Goal: Navigation & Orientation: Find specific page/section

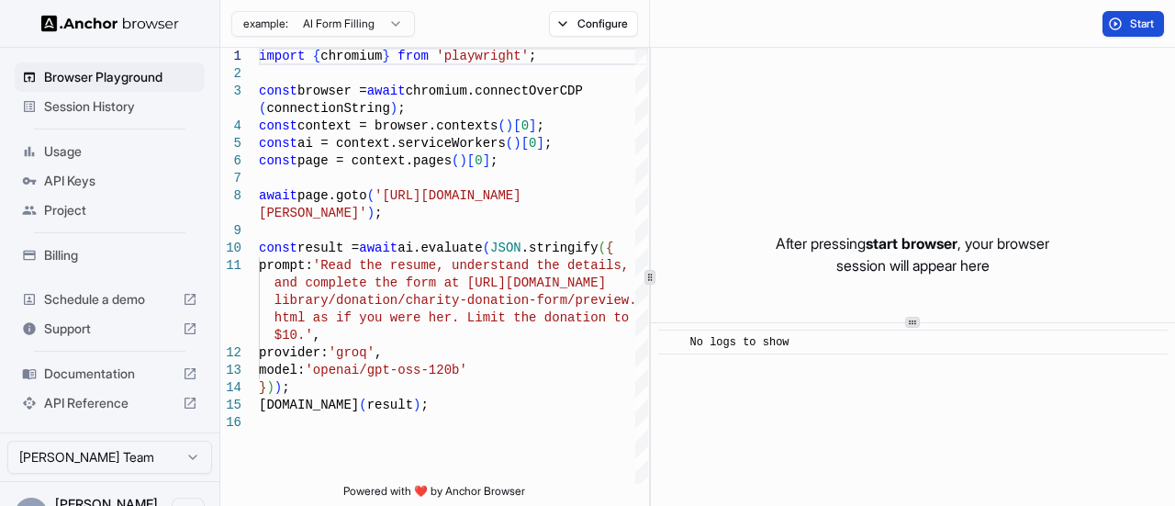
click at [1142, 27] on span "Start" at bounding box center [1143, 24] width 26 height 15
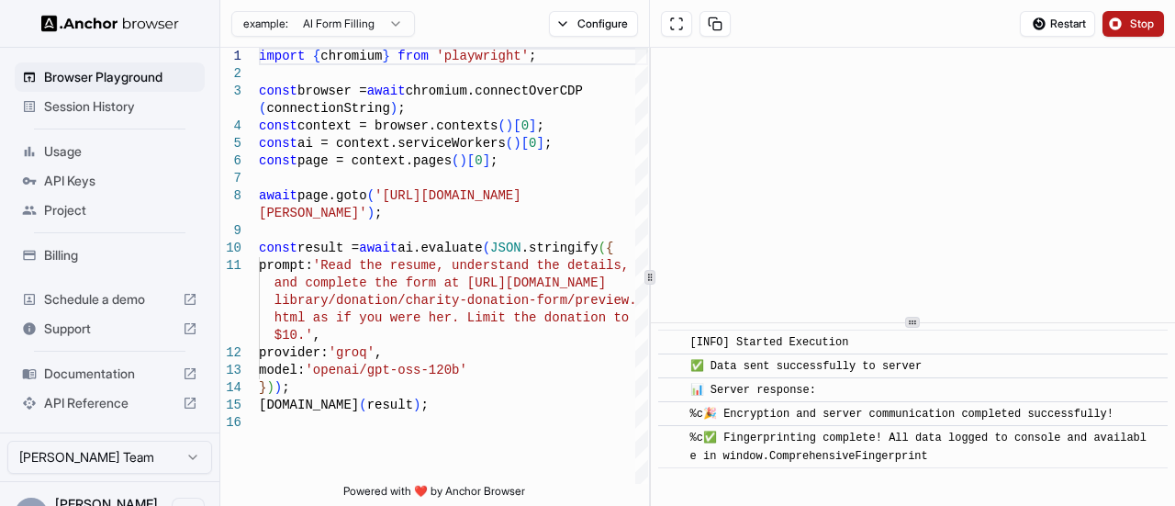
scroll to position [26, 0]
click at [1136, 26] on span "Stop" at bounding box center [1143, 24] width 26 height 15
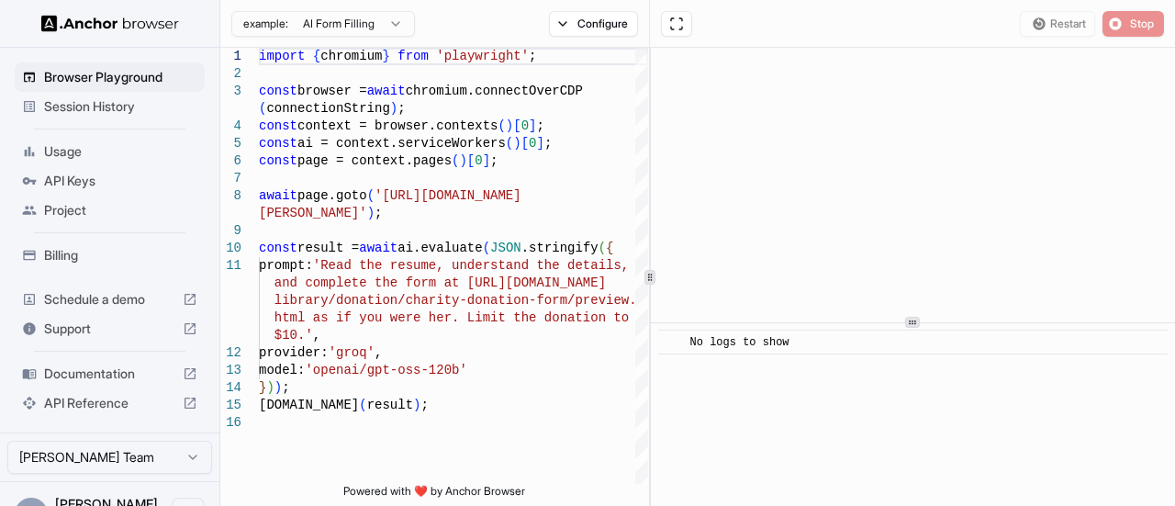
click at [75, 207] on span "Project" at bounding box center [120, 210] width 153 height 18
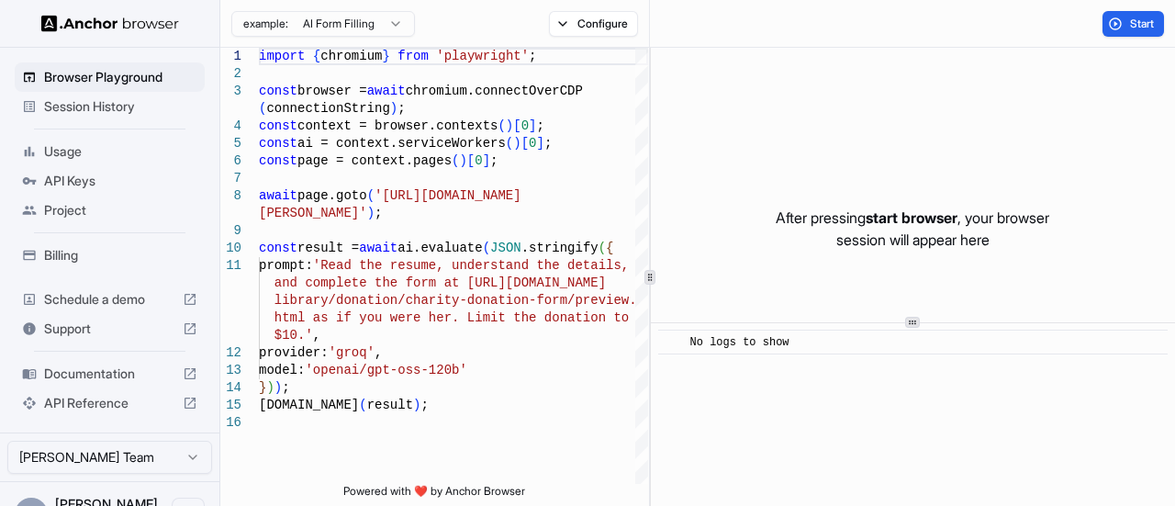
click at [81, 204] on span "Project" at bounding box center [120, 210] width 153 height 18
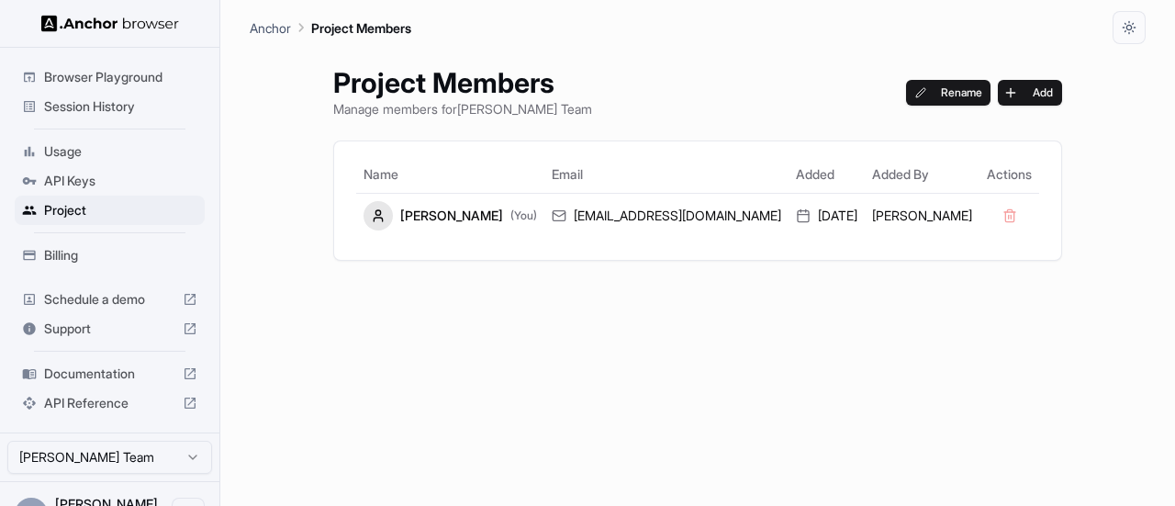
click at [116, 180] on span "API Keys" at bounding box center [120, 181] width 153 height 18
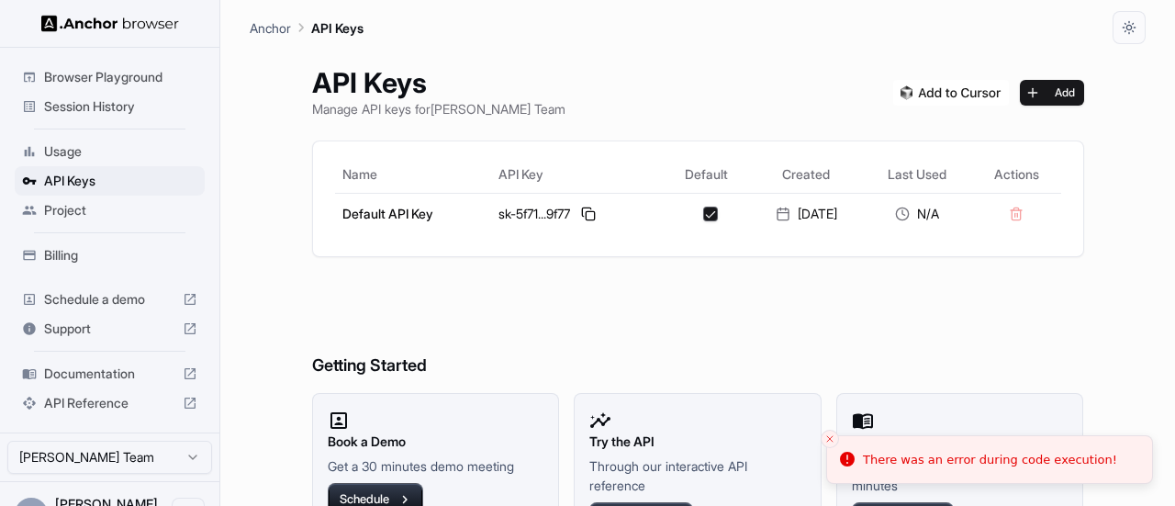
click at [125, 371] on span "Documentation" at bounding box center [109, 373] width 131 height 18
click at [112, 66] on div "Browser Playground" at bounding box center [110, 76] width 190 height 29
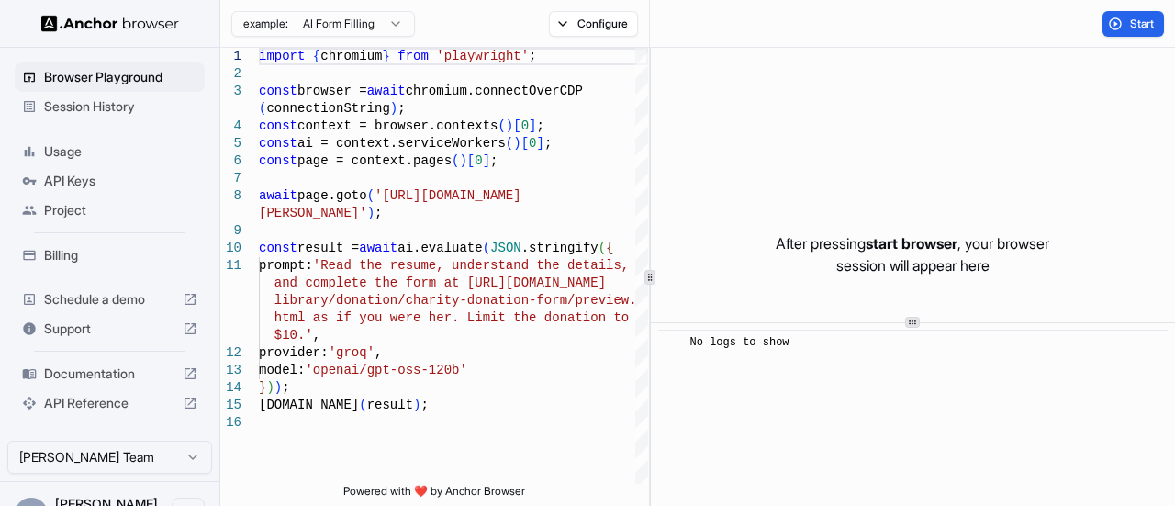
click at [134, 180] on span "API Keys" at bounding box center [120, 181] width 153 height 18
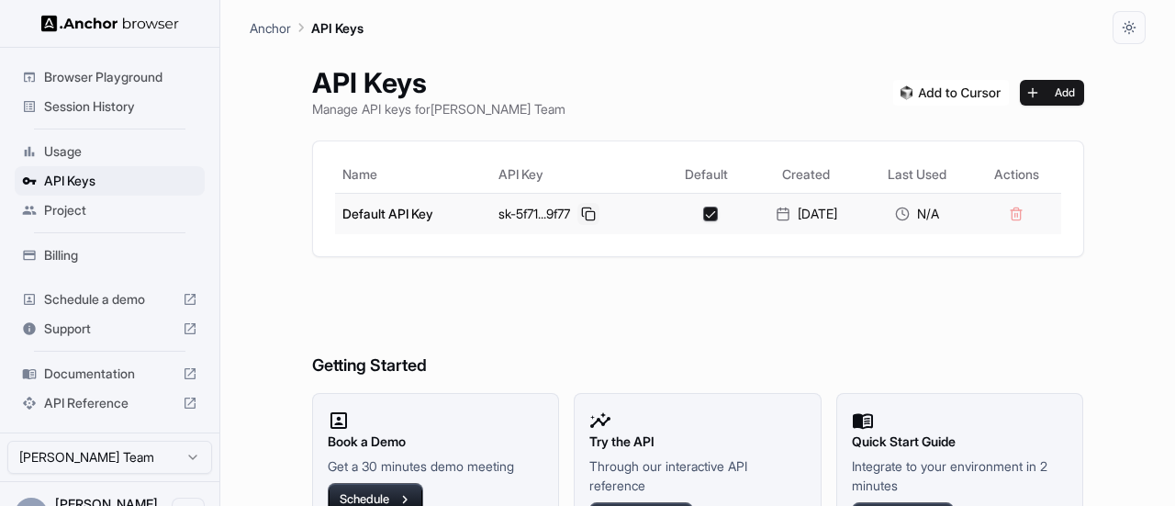
click at [587, 215] on button at bounding box center [588, 214] width 22 height 22
click at [887, 291] on h6 "Getting Started" at bounding box center [698, 329] width 772 height 100
click at [703, 215] on button "button" at bounding box center [710, 214] width 15 height 15
click at [527, 334] on h6 "Getting Started" at bounding box center [698, 329] width 772 height 100
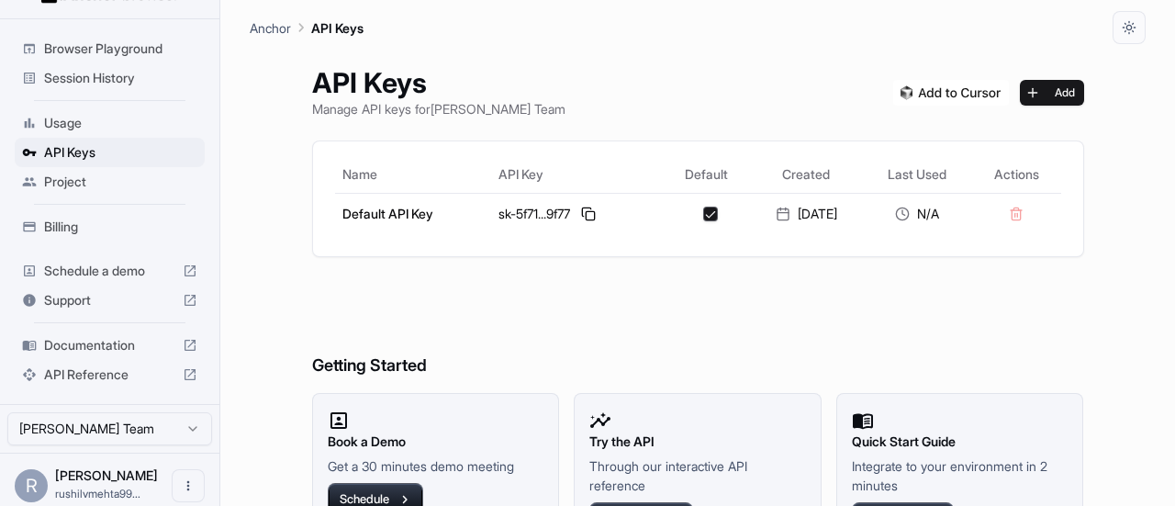
scroll to position [37, 0]
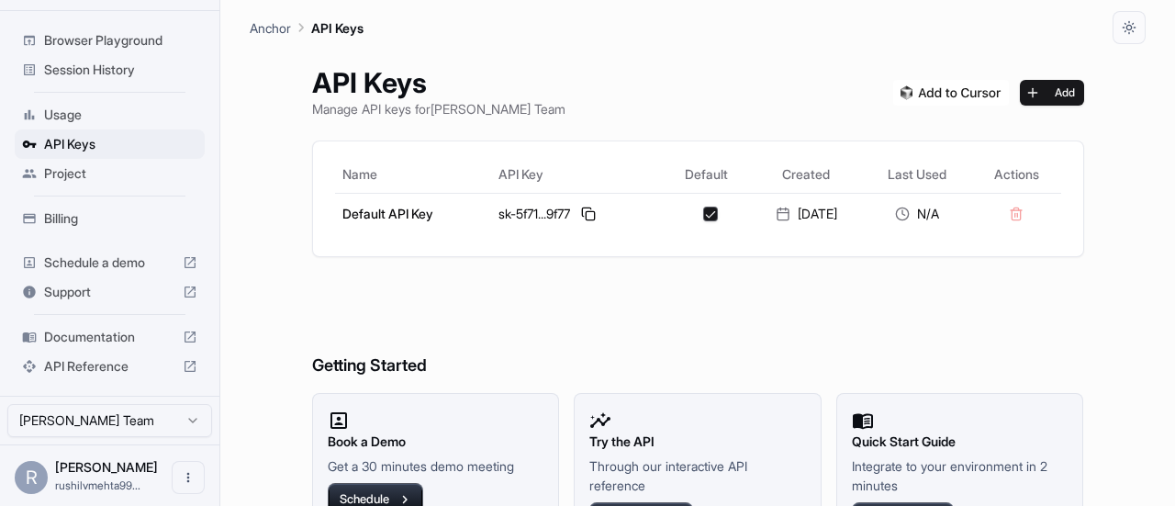
click at [90, 117] on span "Usage" at bounding box center [120, 115] width 153 height 18
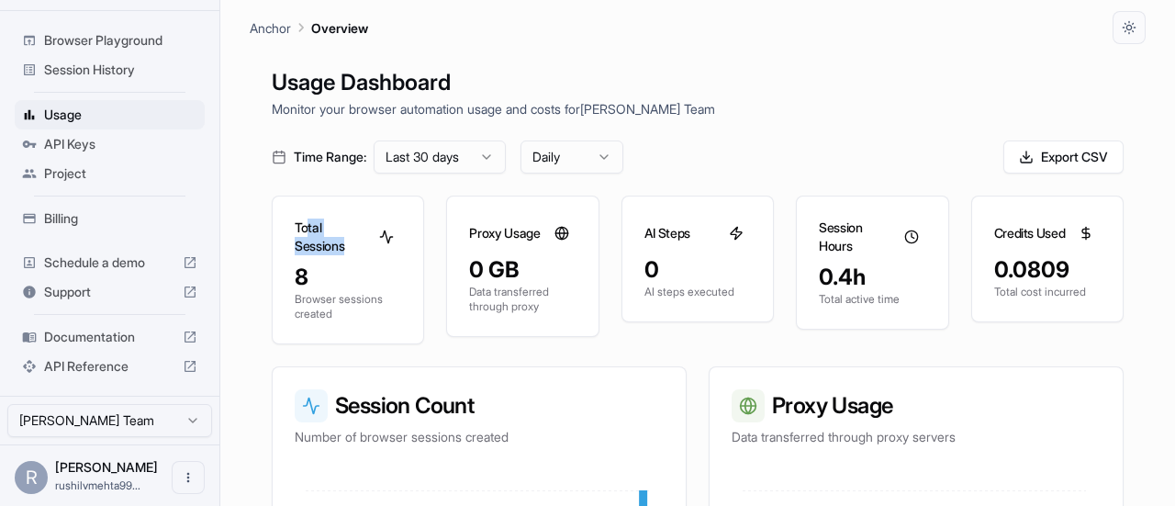
drag, startPoint x: 308, startPoint y: 225, endPoint x: 346, endPoint y: 251, distance: 46.3
click at [346, 251] on h3 "Total Sessions" at bounding box center [333, 236] width 77 height 37
click at [409, 263] on div "8 Browser sessions created" at bounding box center [348, 303] width 151 height 81
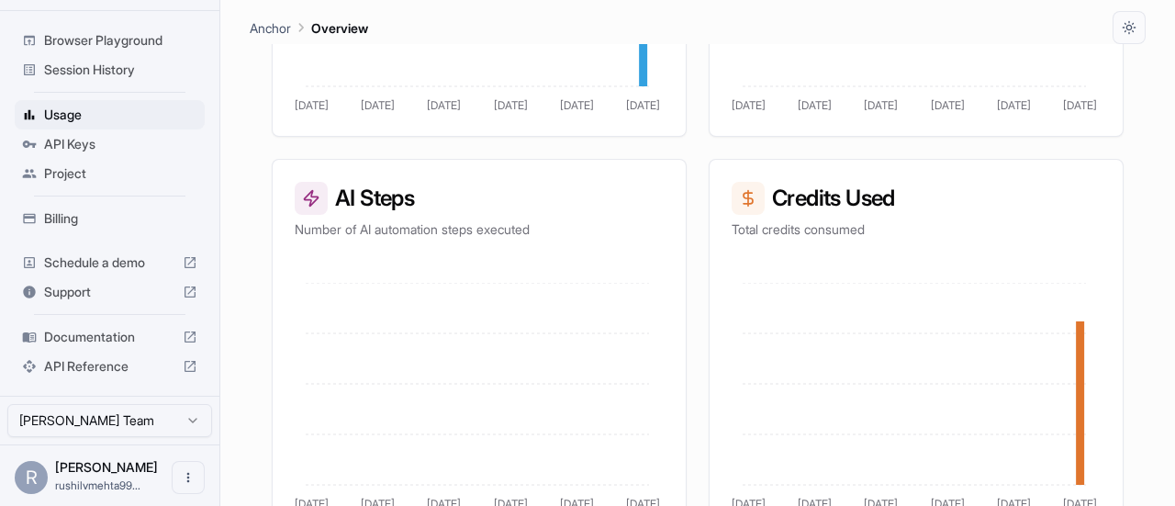
scroll to position [633, 0]
